Goal: Information Seeking & Learning: Stay updated

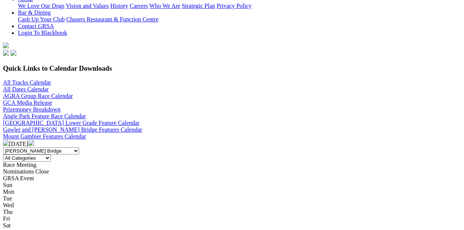
scroll to position [149, 0]
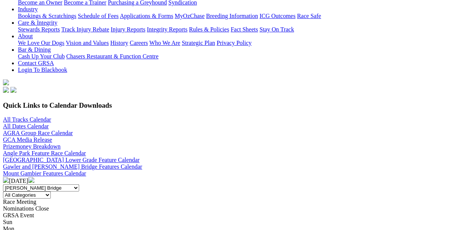
click at [9, 177] on img at bounding box center [6, 180] width 6 height 6
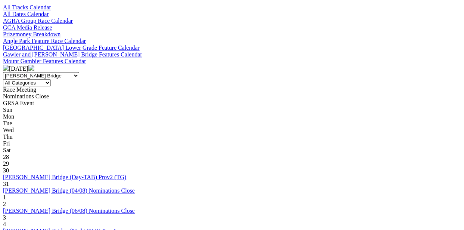
scroll to position [299, 0]
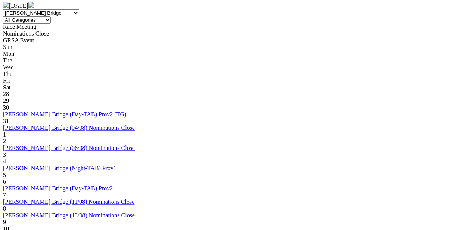
scroll to position [336, 0]
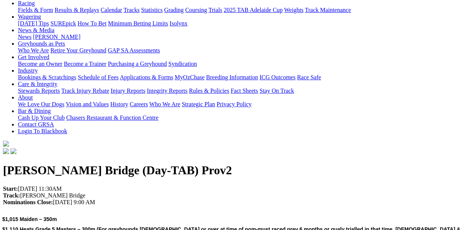
scroll to position [37, 0]
